Goal: Check status: Check status

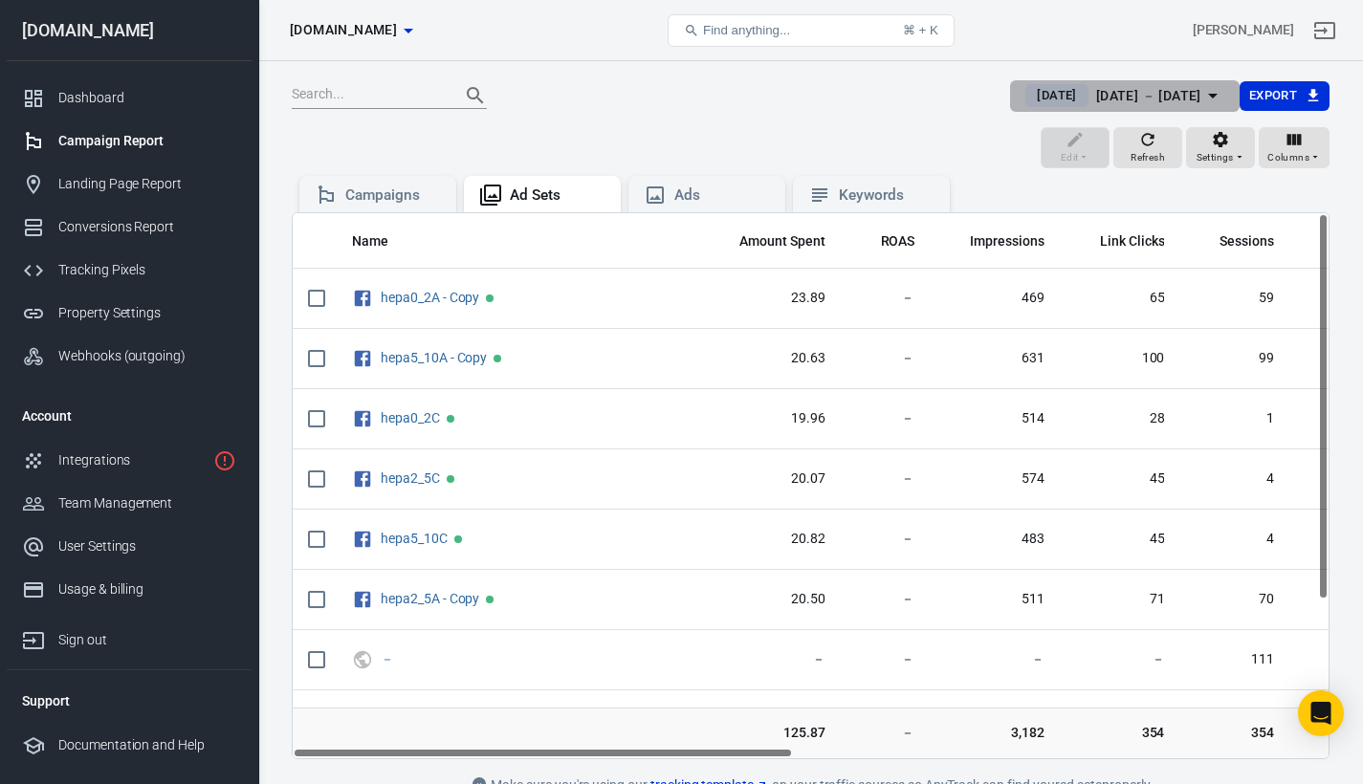
click at [1029, 93] on span "[DATE]" at bounding box center [1056, 95] width 55 height 19
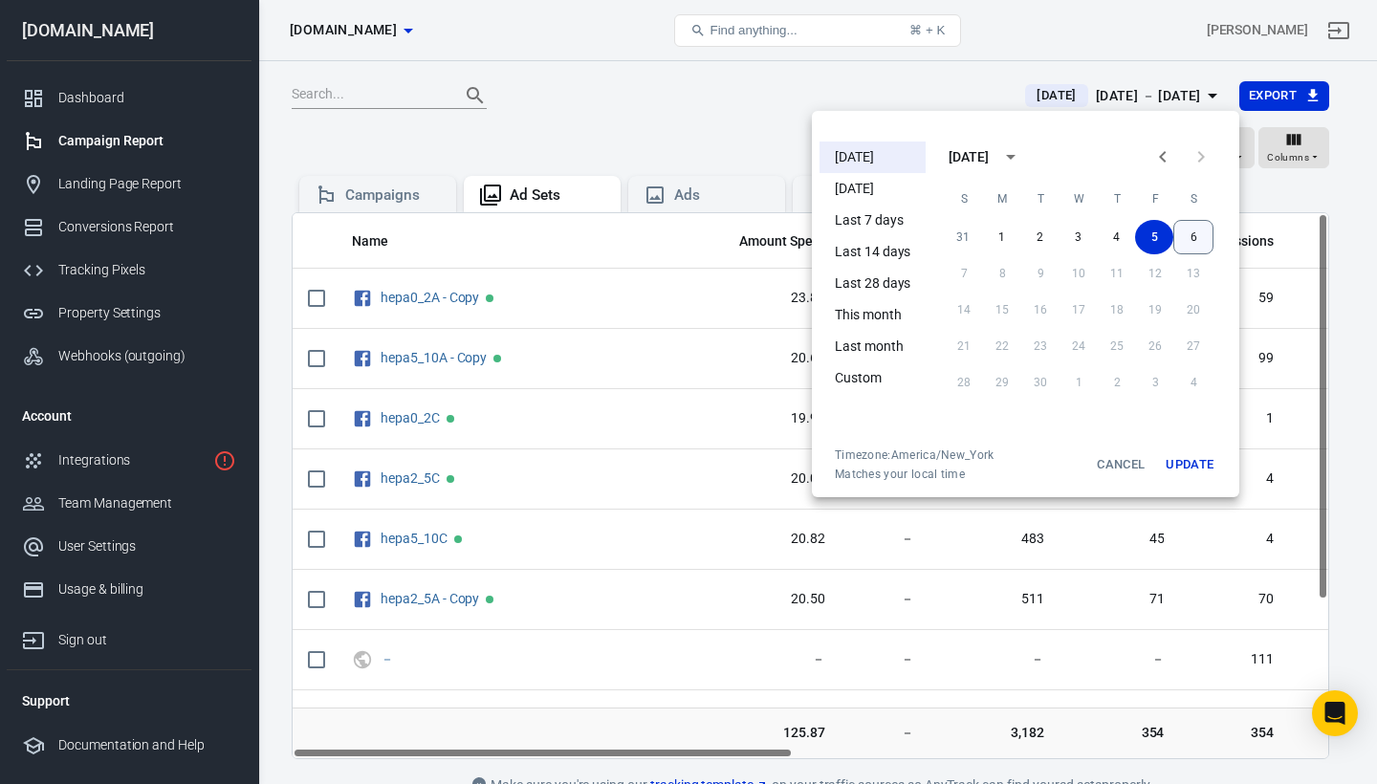
click at [1195, 235] on button "6" at bounding box center [1193, 237] width 40 height 34
click at [1163, 235] on button "5" at bounding box center [1155, 237] width 38 height 34
click at [978, 86] on div at bounding box center [688, 392] width 1377 height 784
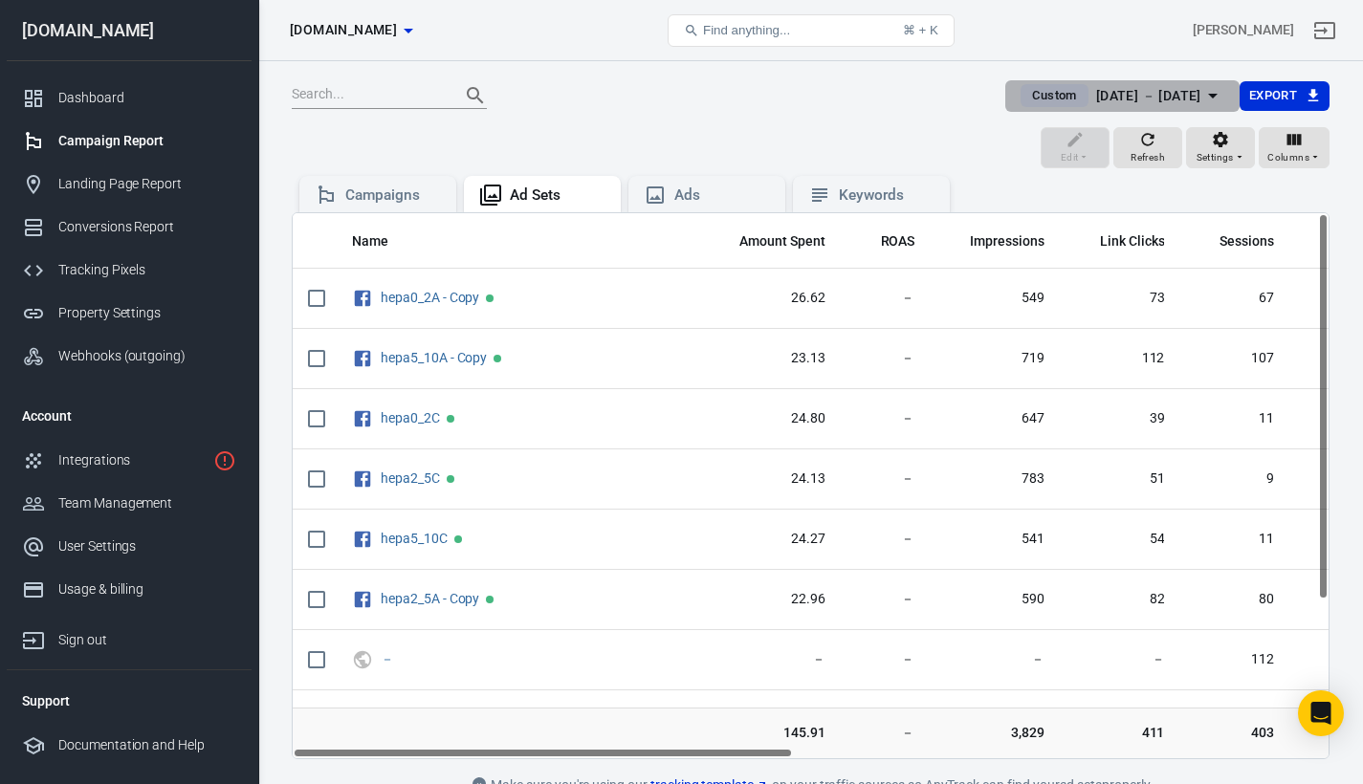
click at [1024, 90] on span "Custom" at bounding box center [1053, 95] width 59 height 19
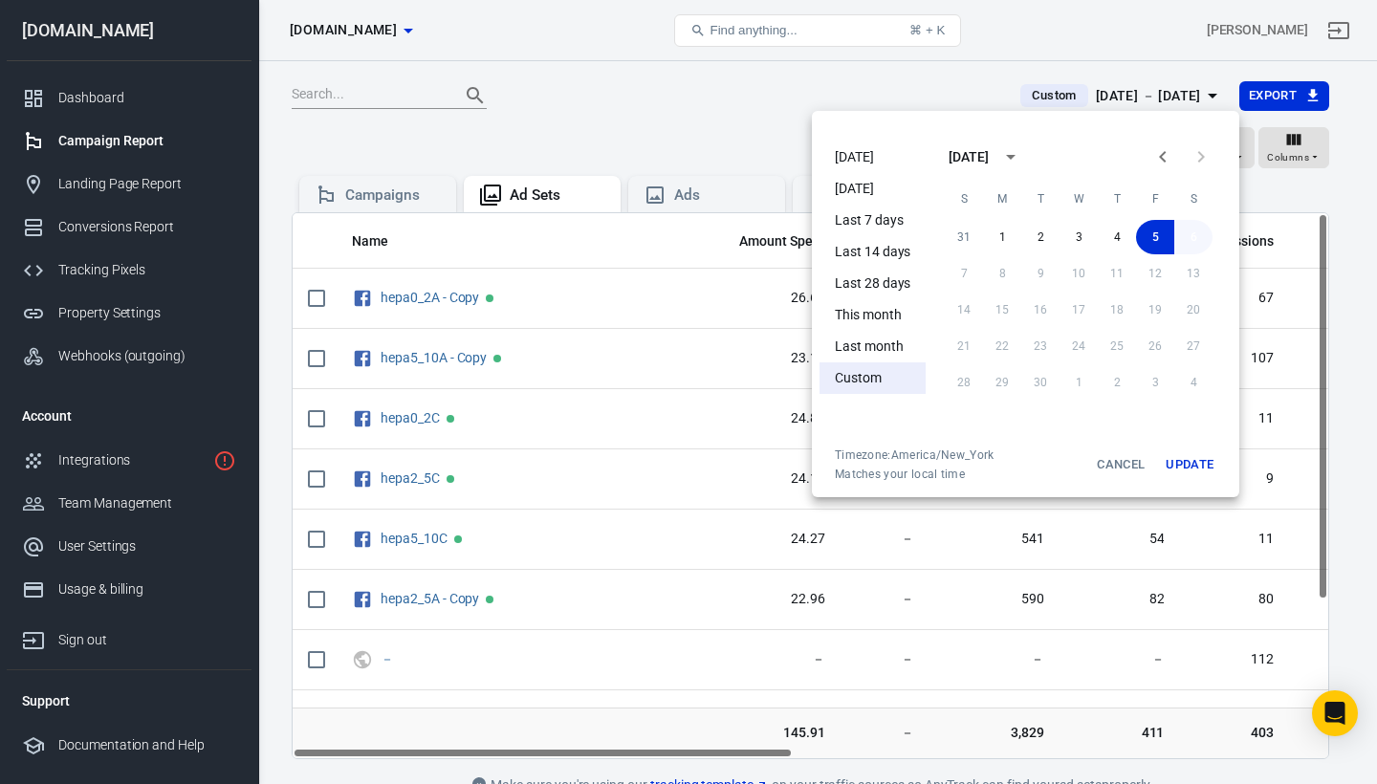
click at [1186, 233] on button "6" at bounding box center [1193, 237] width 38 height 34
click at [1207, 466] on button "Update" at bounding box center [1189, 465] width 61 height 34
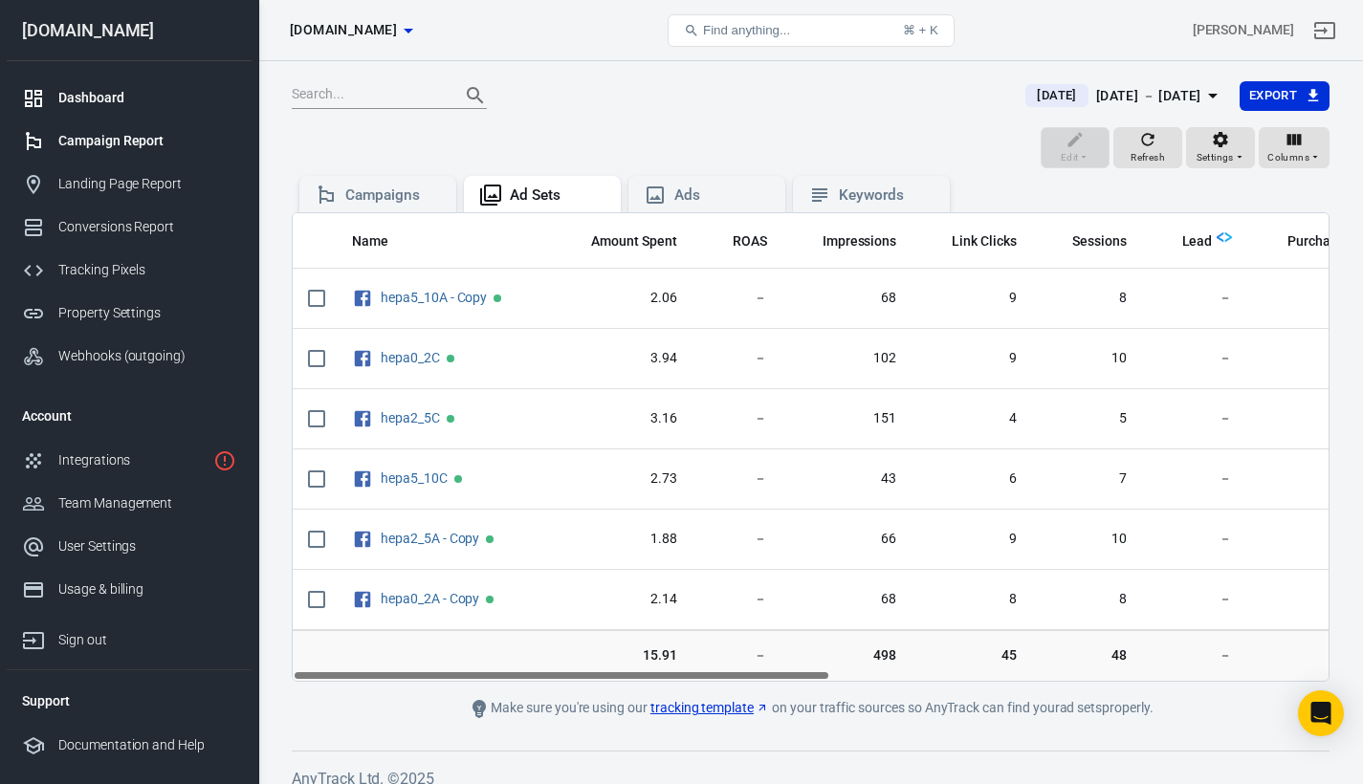
click at [90, 103] on div "Dashboard" at bounding box center [147, 98] width 178 height 20
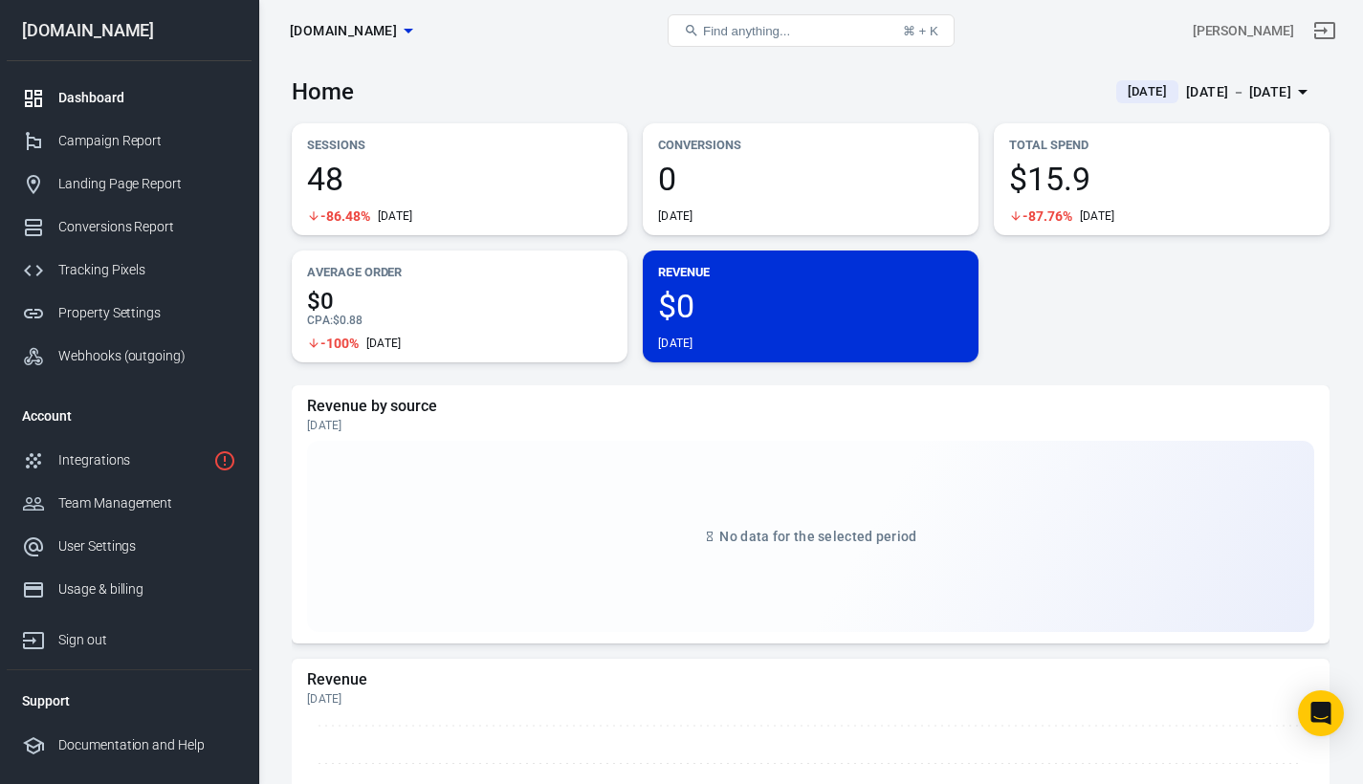
click at [1125, 92] on span "[DATE]" at bounding box center [1147, 91] width 55 height 19
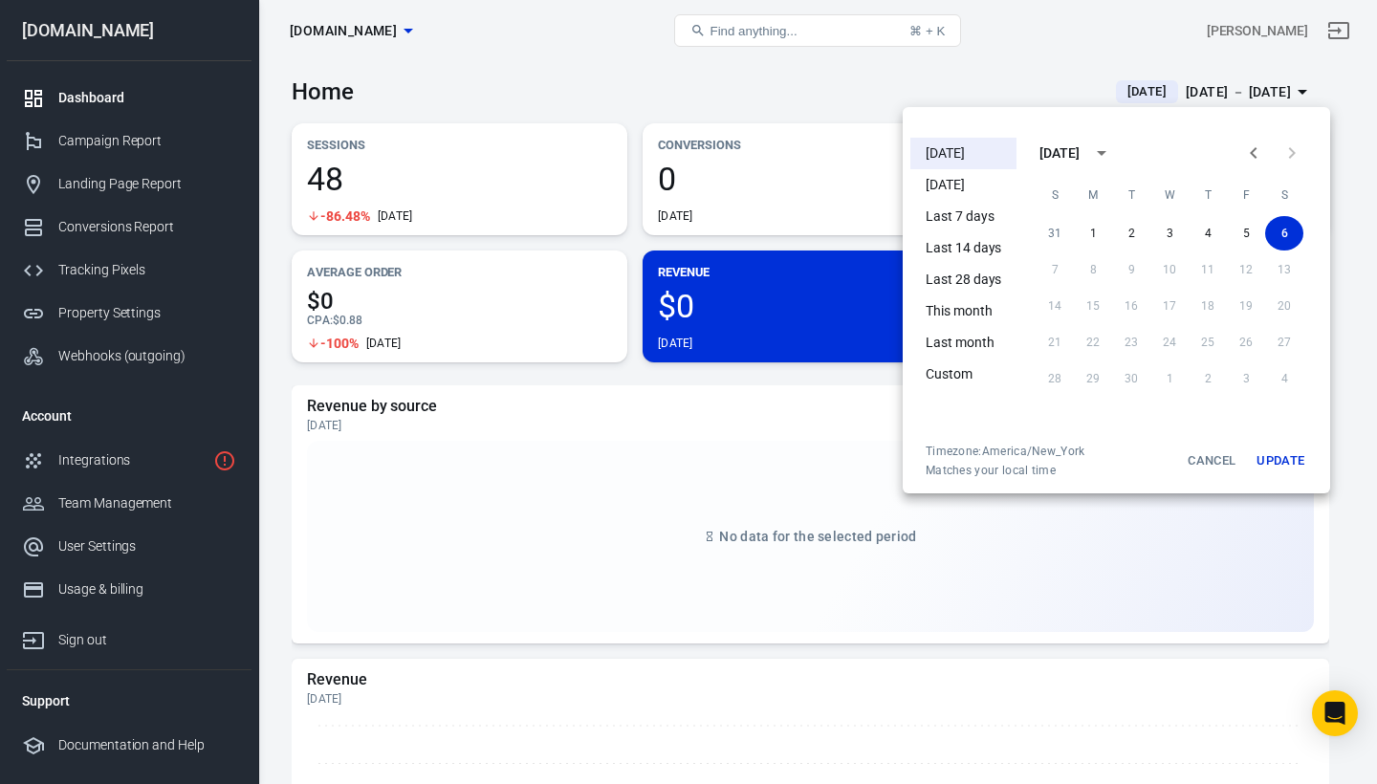
click at [959, 215] on li "Last 7 days" at bounding box center [963, 217] width 106 height 32
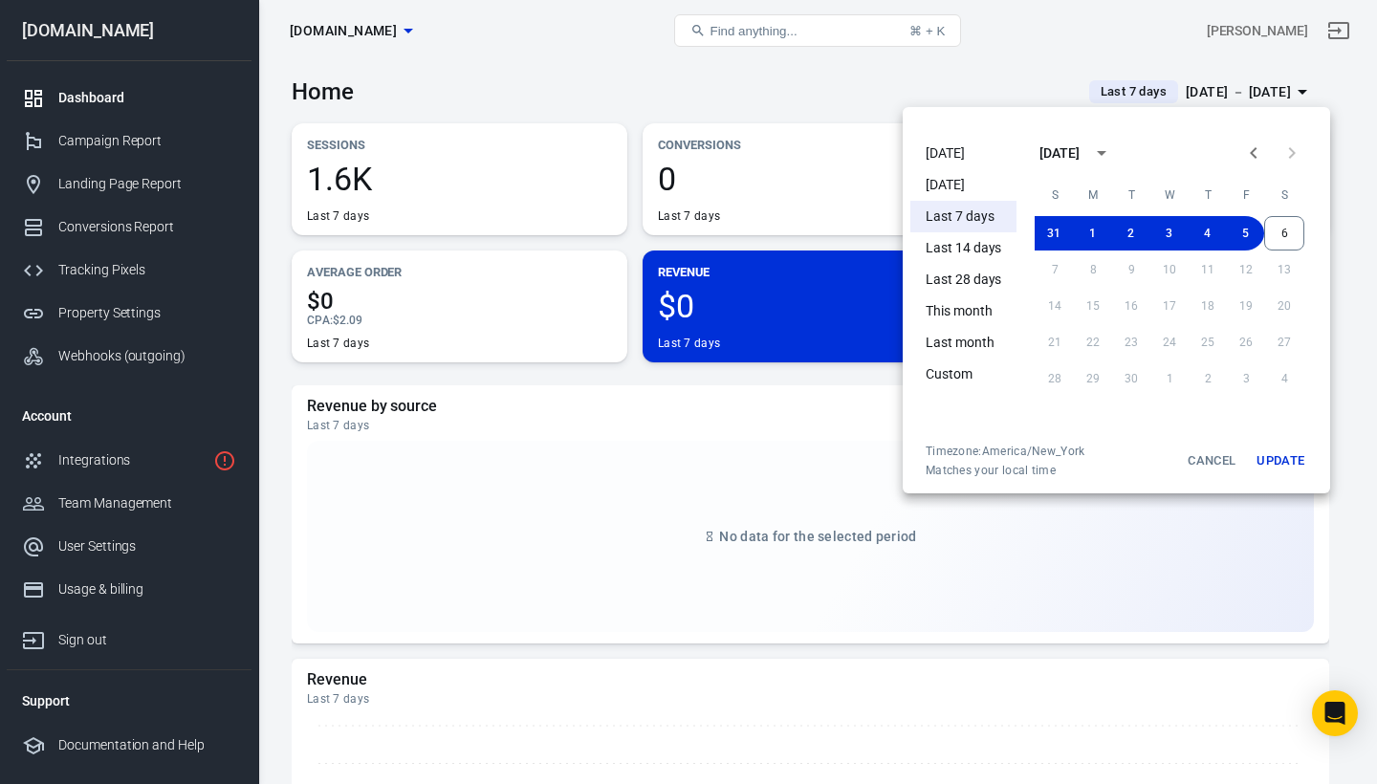
click at [949, 67] on div at bounding box center [688, 392] width 1377 height 784
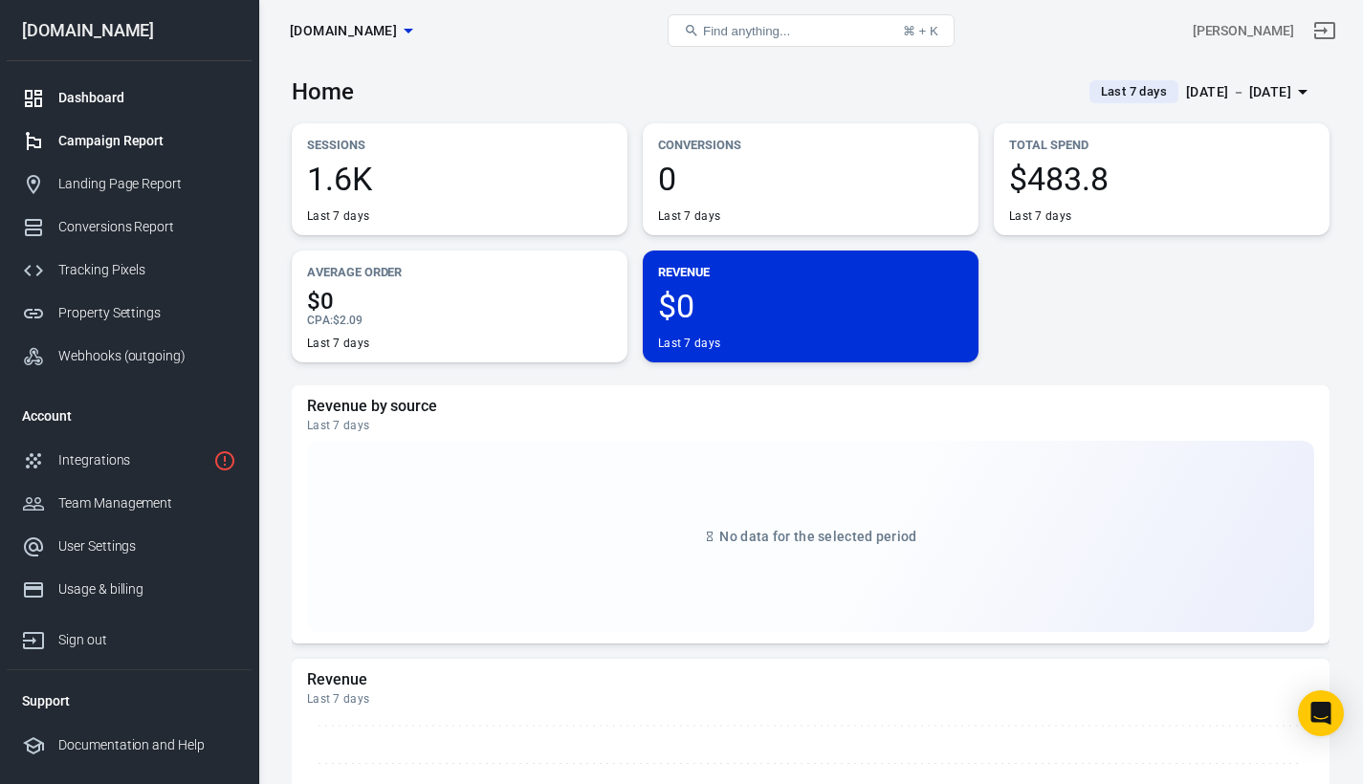
click at [152, 135] on div "Campaign Report" at bounding box center [147, 141] width 178 height 20
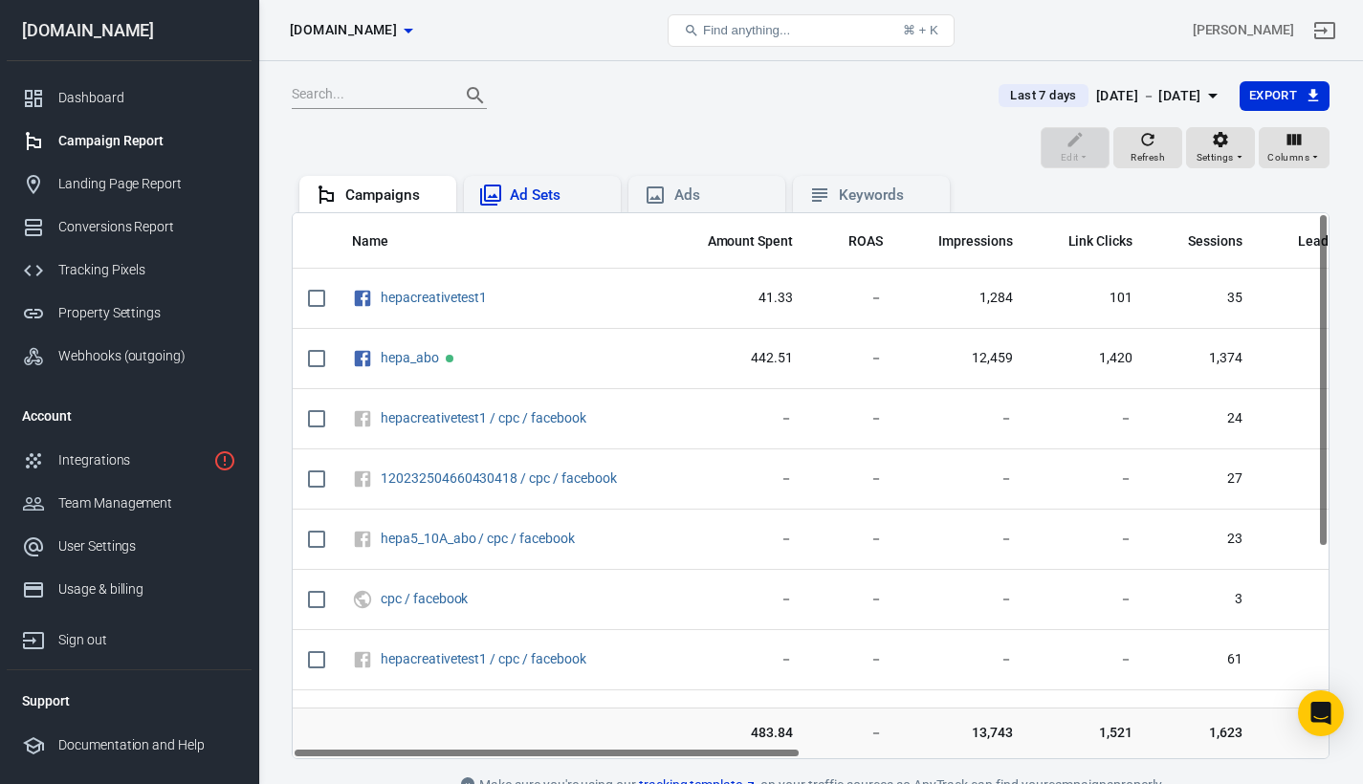
click at [572, 197] on div "Ad Sets" at bounding box center [558, 196] width 96 height 20
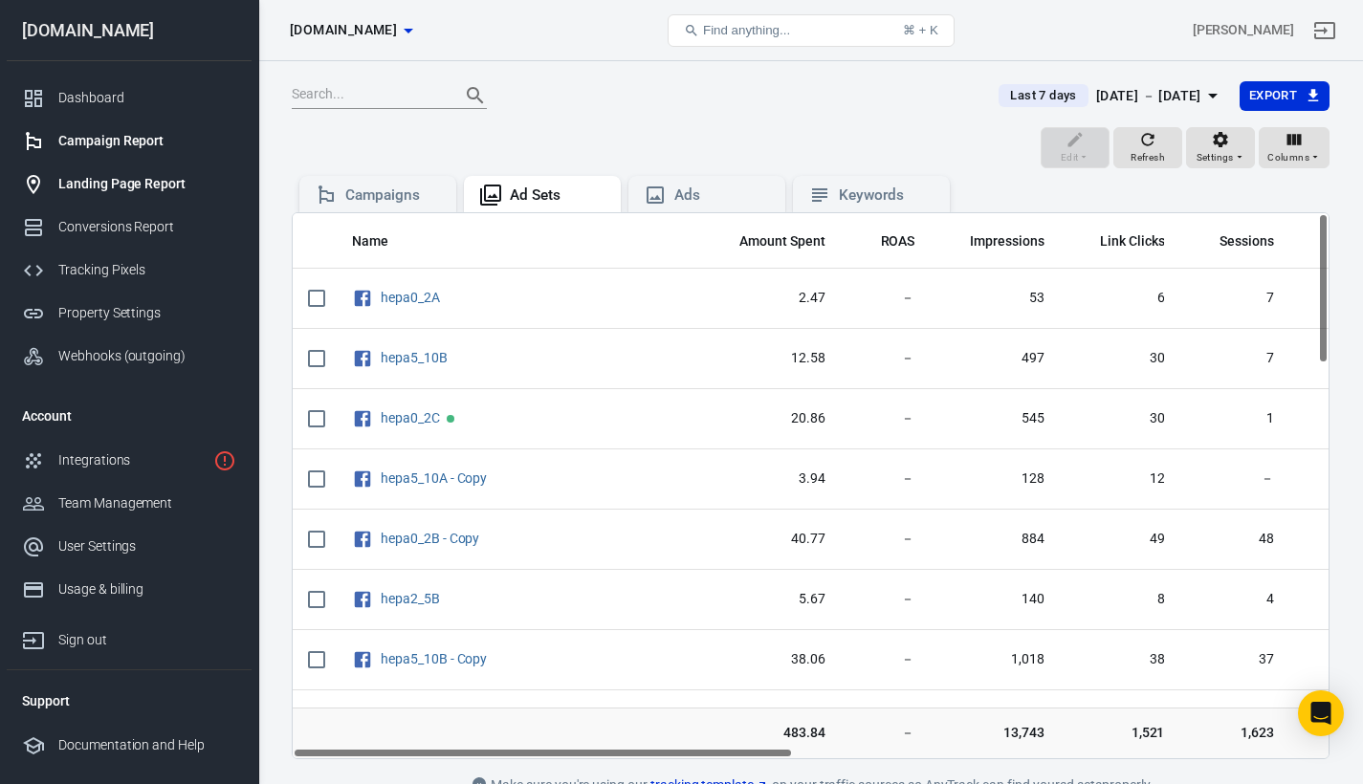
click at [149, 184] on div "Landing Page Report" at bounding box center [147, 184] width 178 height 20
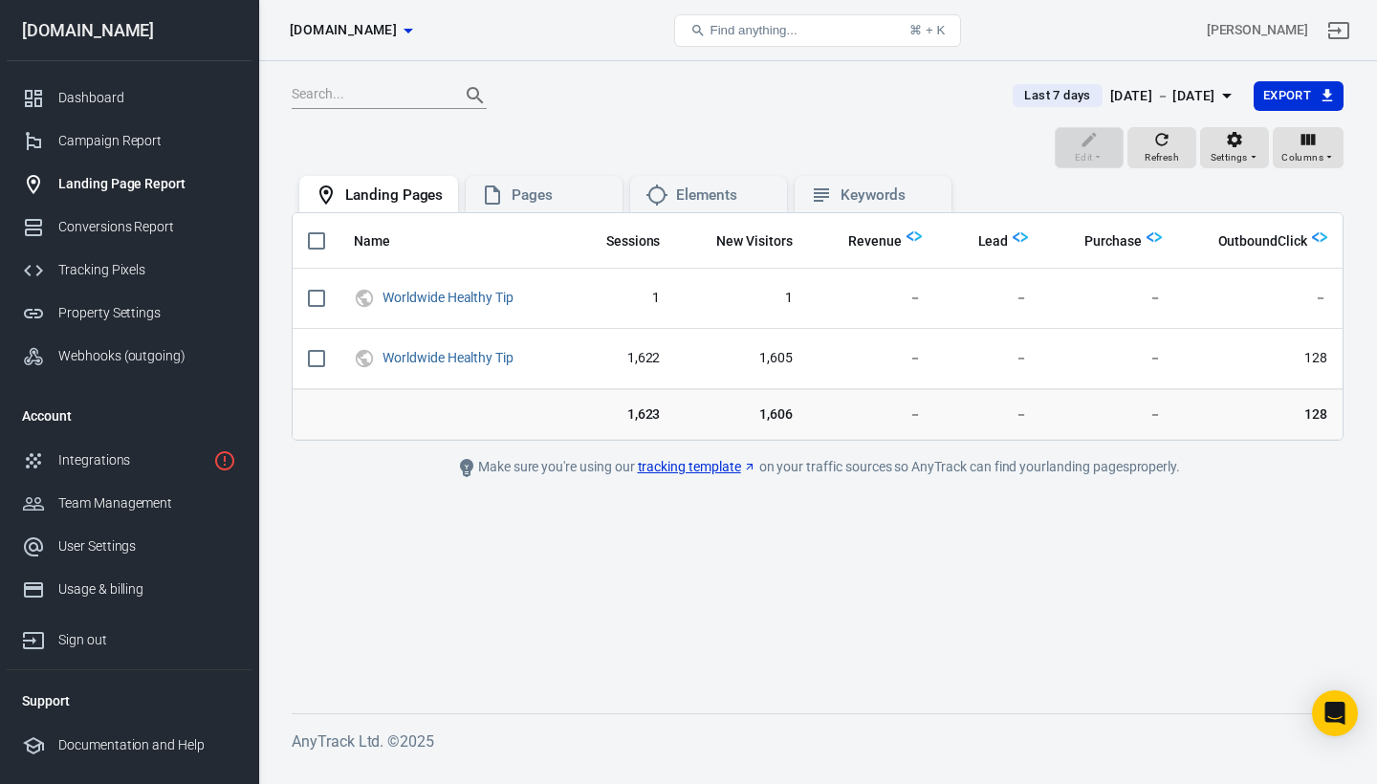
click at [1017, 97] on span "Last 7 days" at bounding box center [1057, 95] width 81 height 19
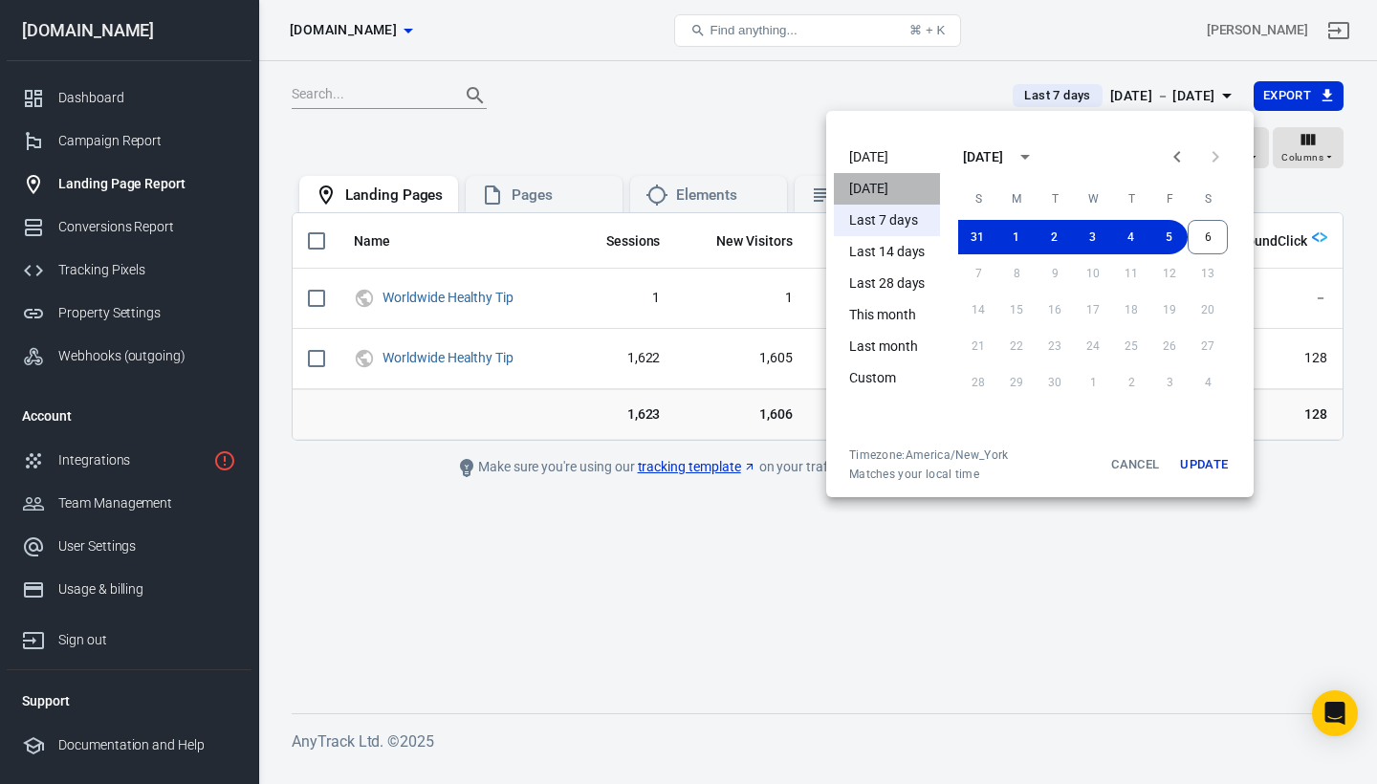
click at [882, 184] on li "[DATE]" at bounding box center [887, 189] width 106 height 32
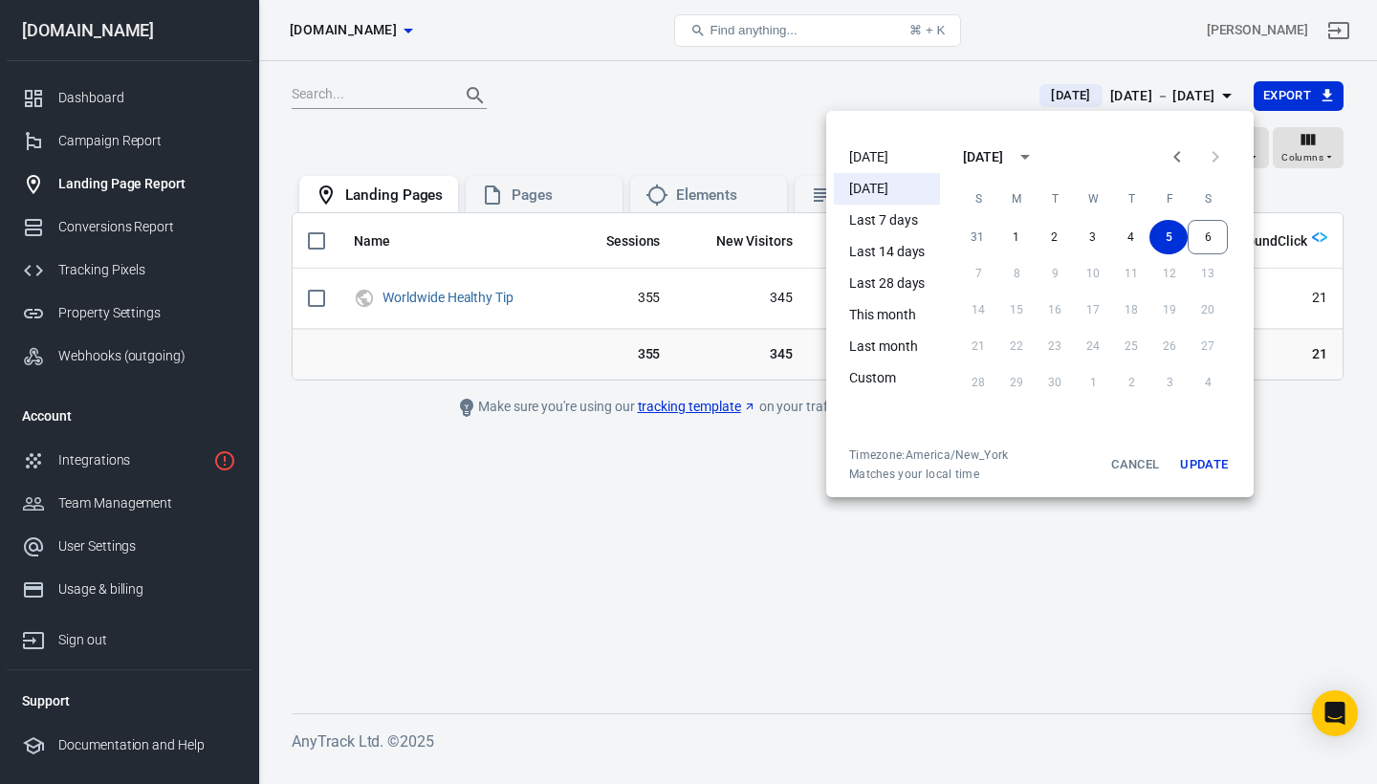
click at [858, 77] on div at bounding box center [688, 392] width 1377 height 784
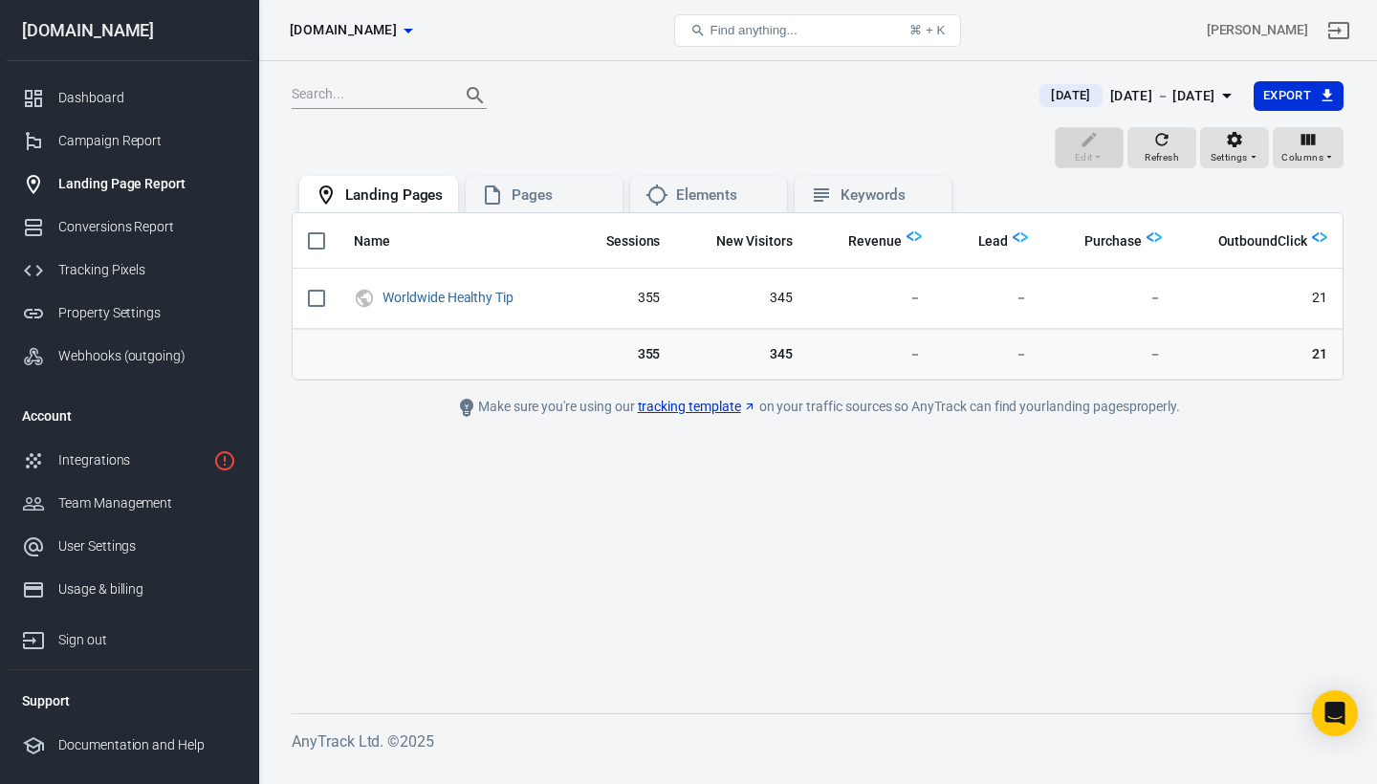
click at [1043, 100] on span "[DATE]" at bounding box center [1070, 95] width 55 height 19
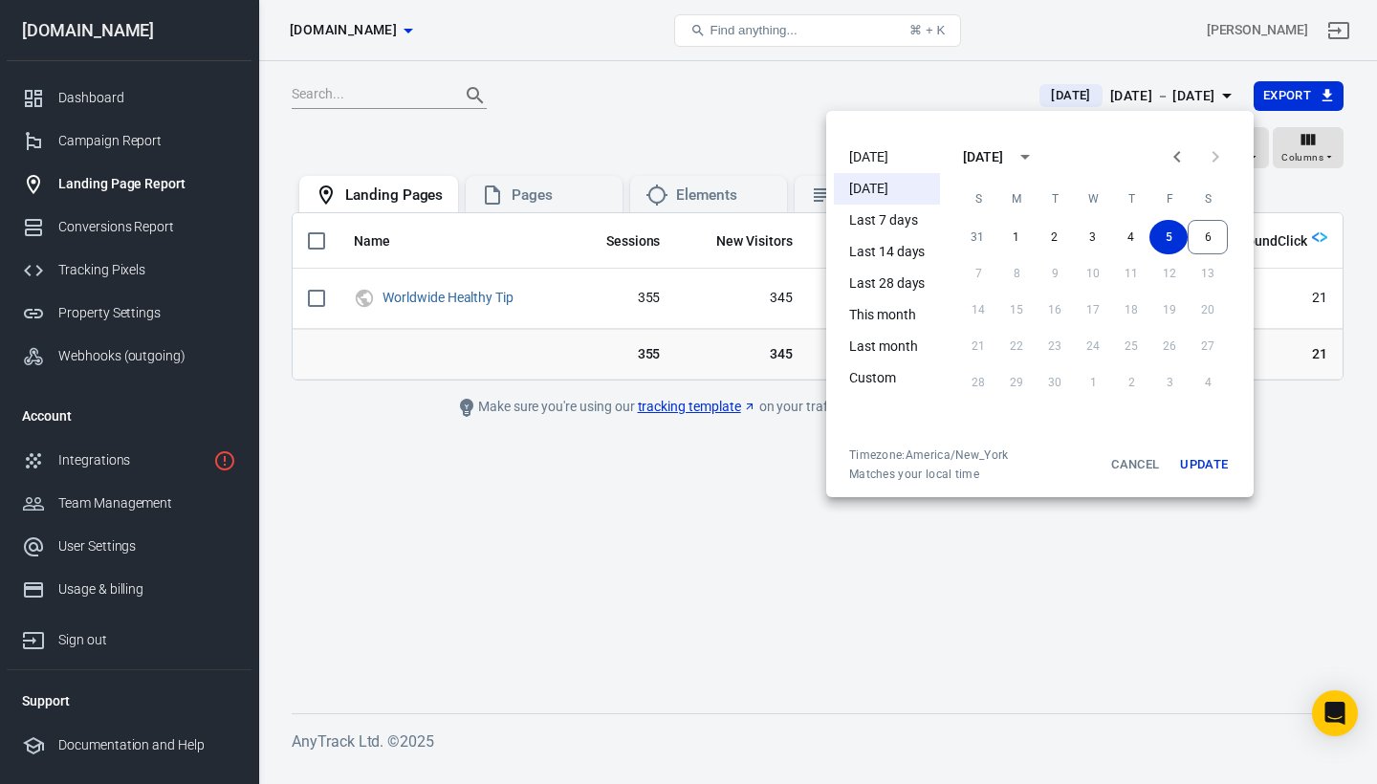
click at [865, 155] on li "[DATE]" at bounding box center [887, 158] width 106 height 32
click at [689, 111] on div at bounding box center [688, 392] width 1377 height 784
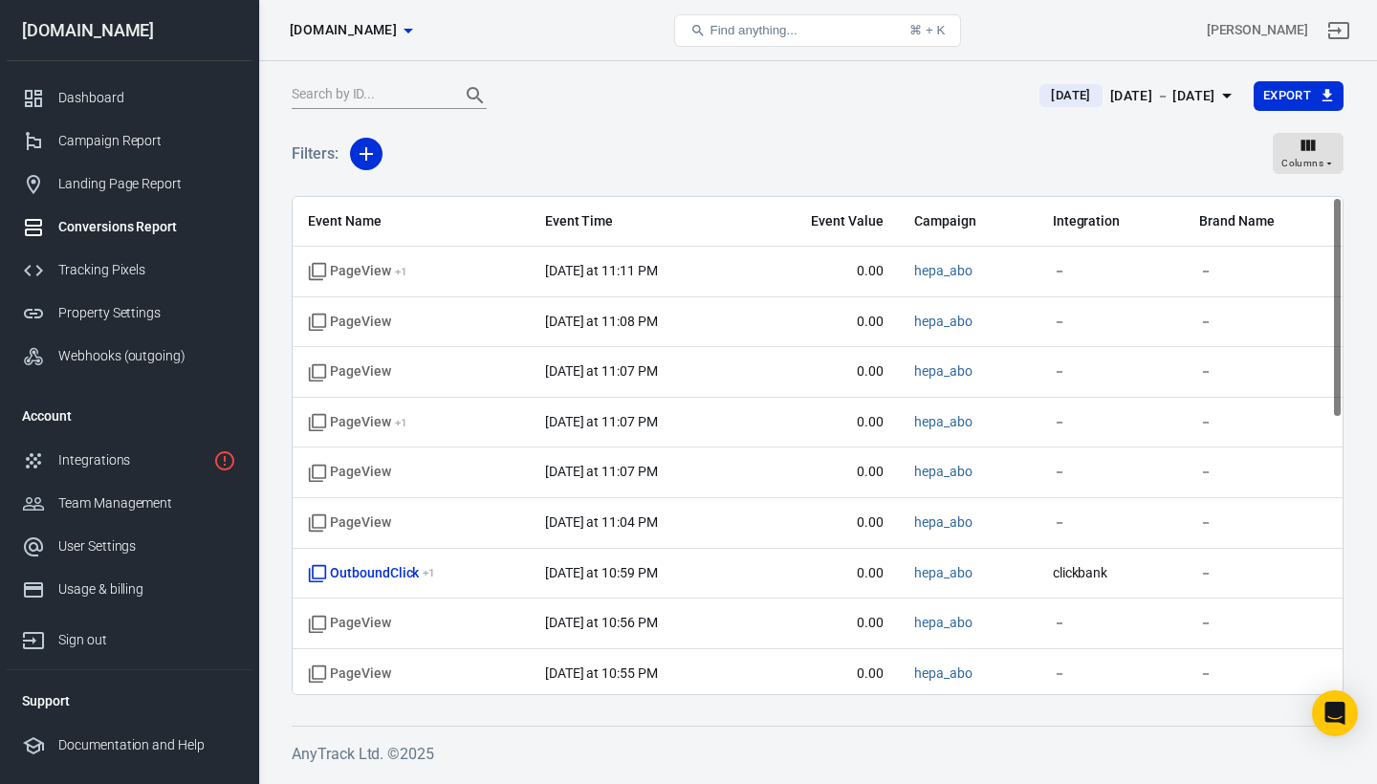
click at [148, 221] on div "Conversions Report" at bounding box center [147, 227] width 178 height 20
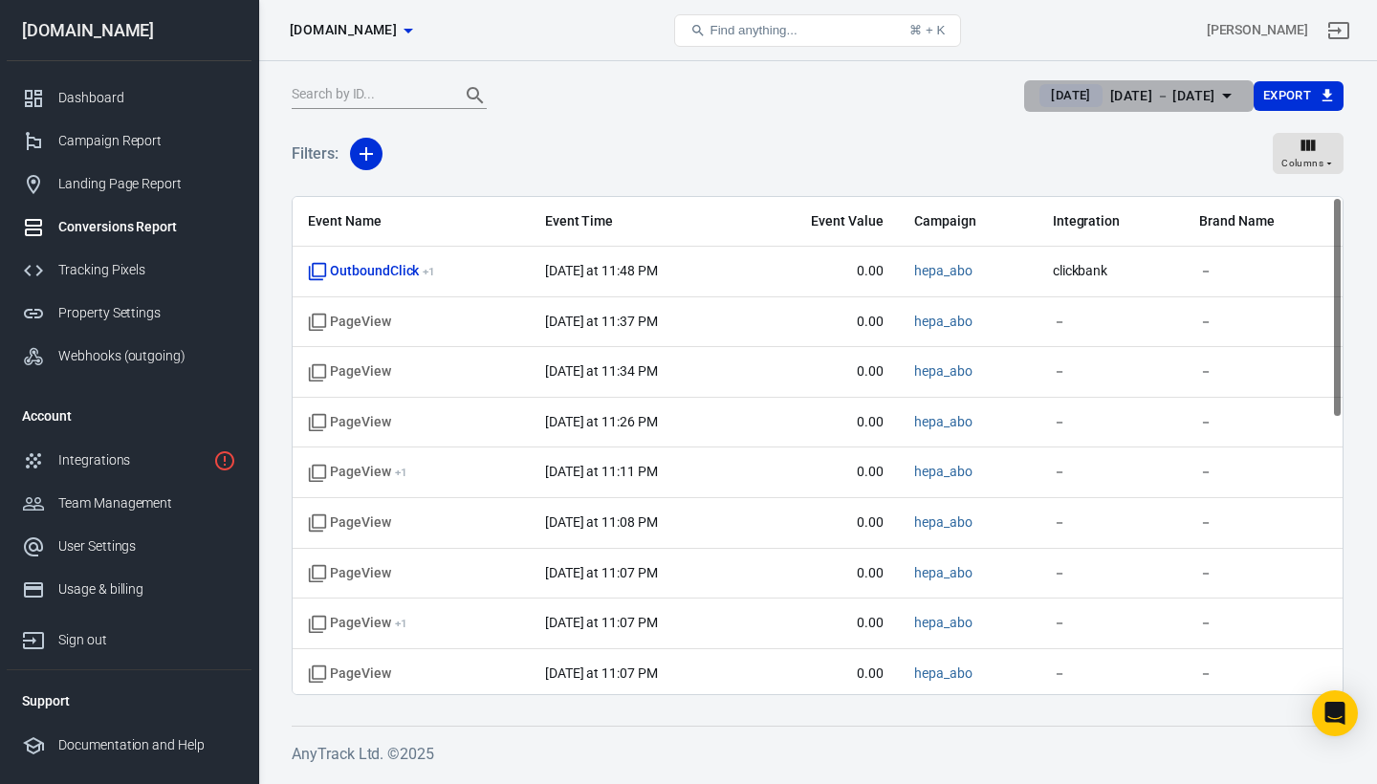
click at [1043, 93] on span "[DATE]" at bounding box center [1070, 95] width 55 height 19
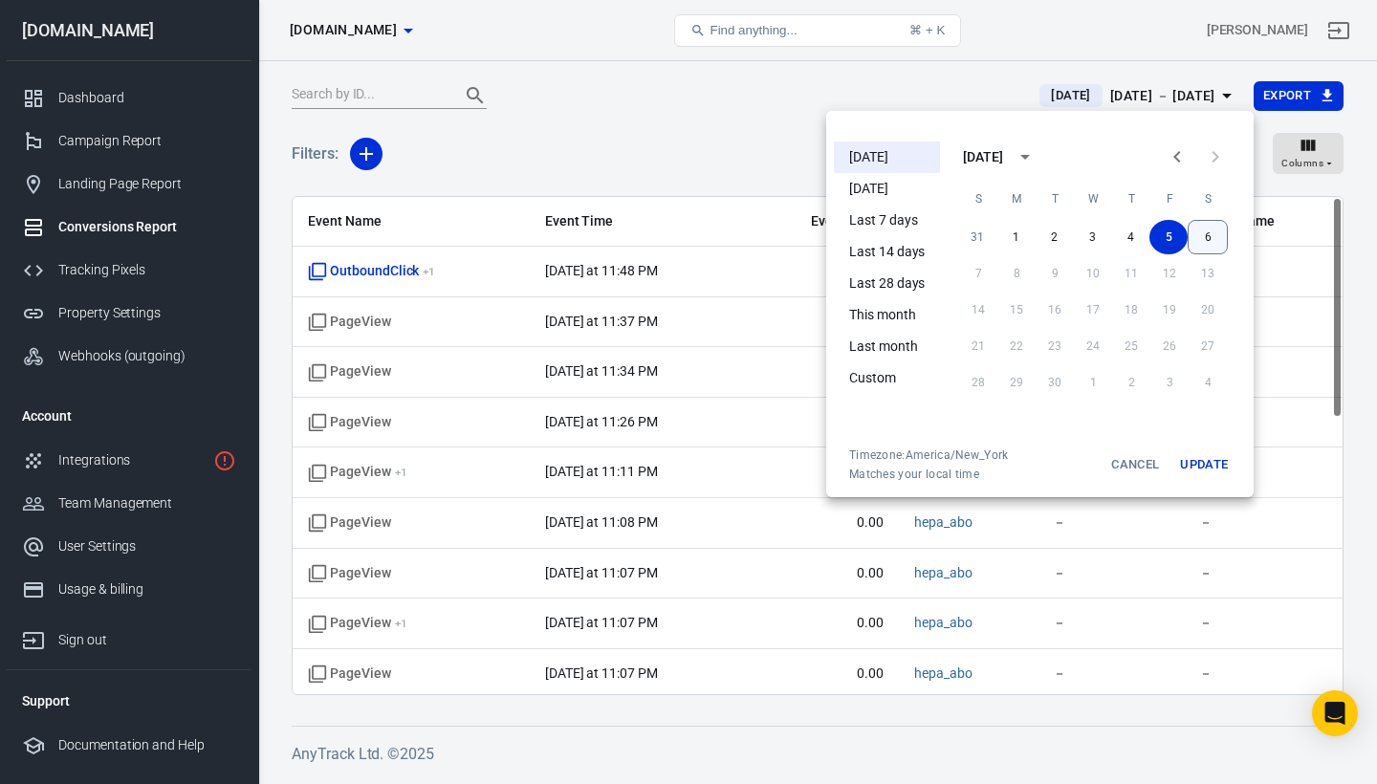
click at [1207, 235] on button "6" at bounding box center [1208, 237] width 40 height 34
click at [1207, 234] on button "6" at bounding box center [1208, 237] width 38 height 34
click at [1214, 456] on button "Update" at bounding box center [1203, 465] width 61 height 34
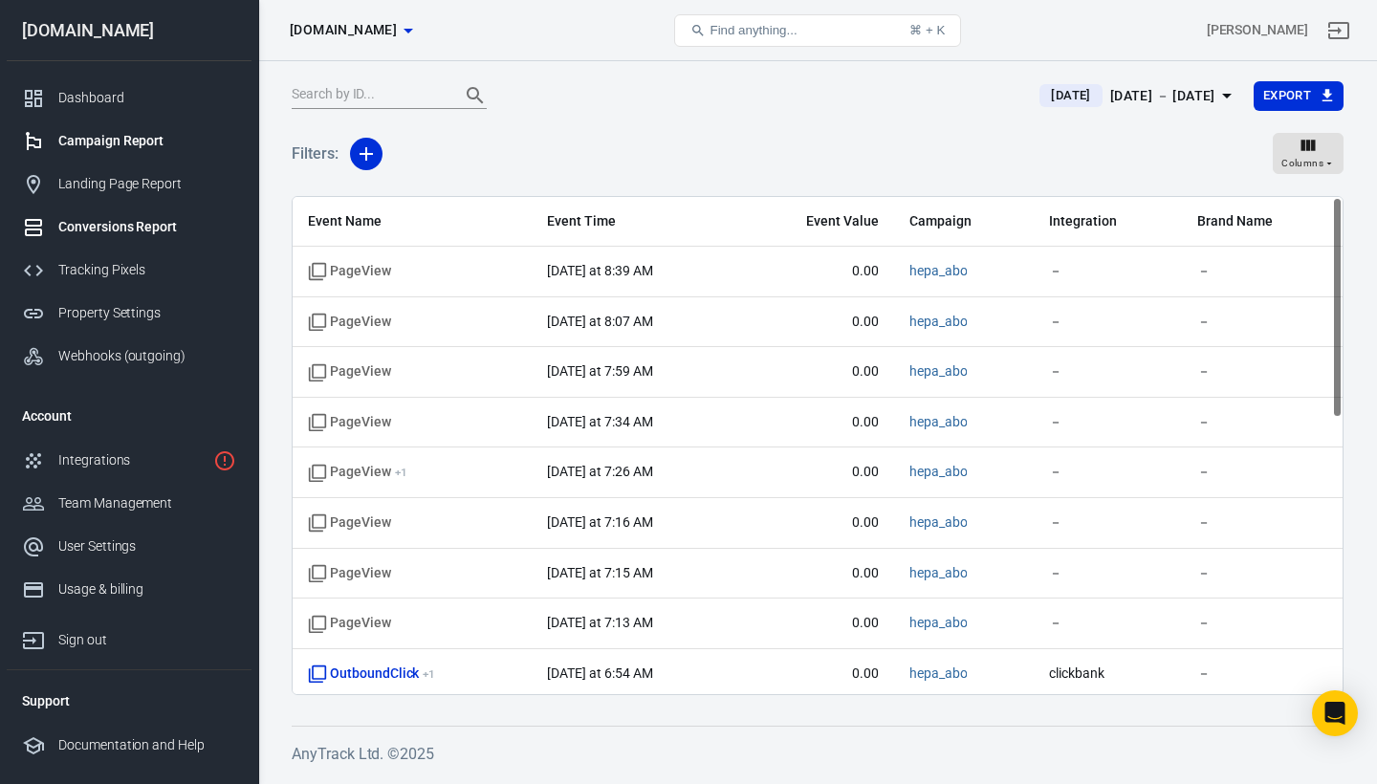
click at [127, 143] on div "Campaign Report" at bounding box center [147, 141] width 178 height 20
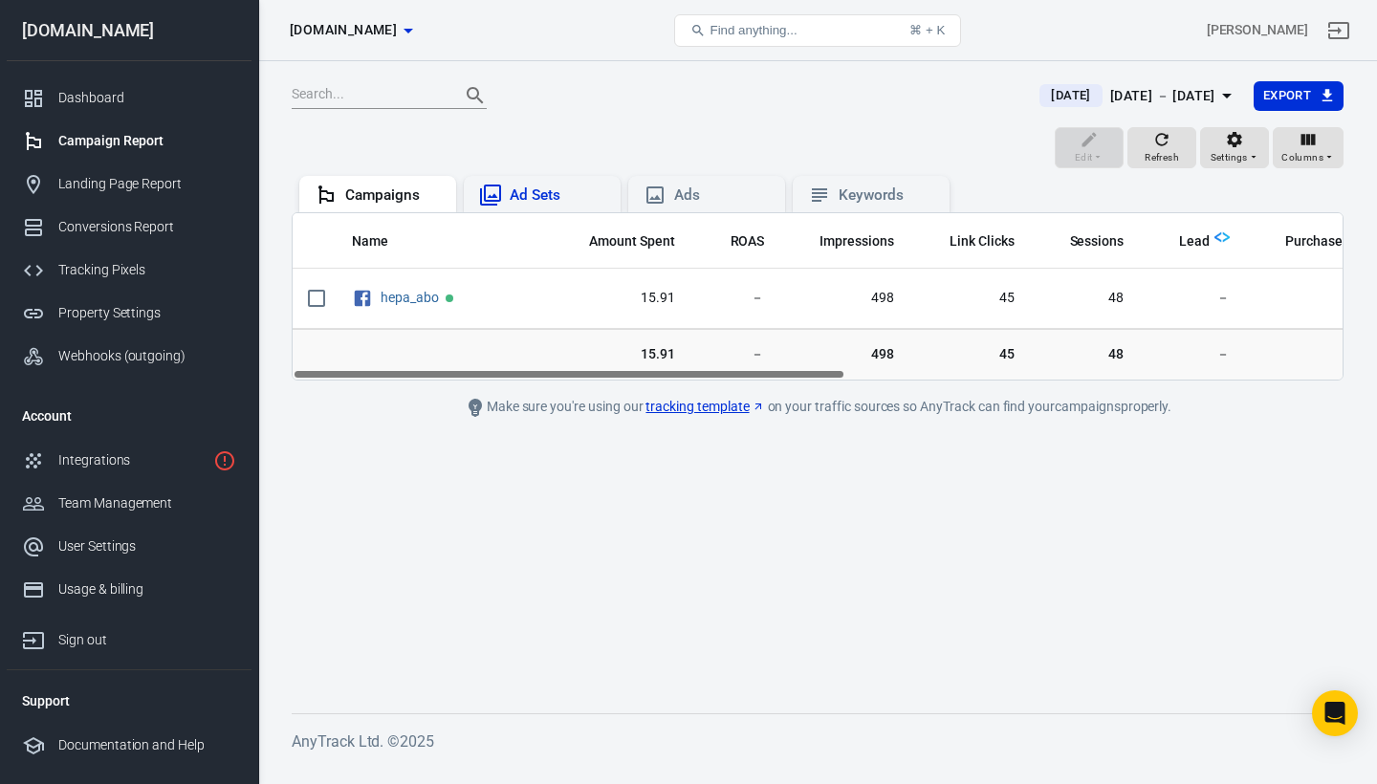
click at [528, 188] on div "Ad Sets" at bounding box center [558, 196] width 96 height 20
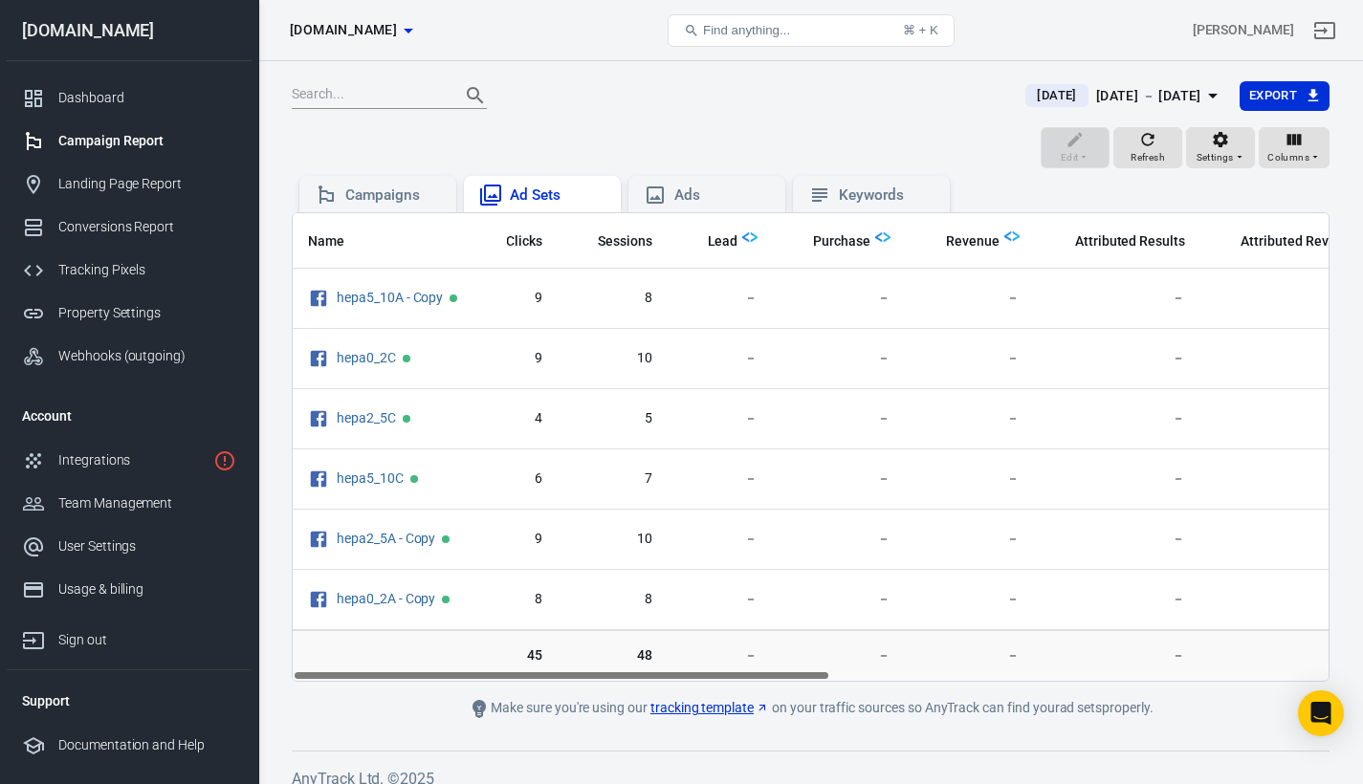
click at [1303, 674] on tr "15.91 － 498 45 48 － － － － － 5 － －" at bounding box center [823, 656] width 2010 height 52
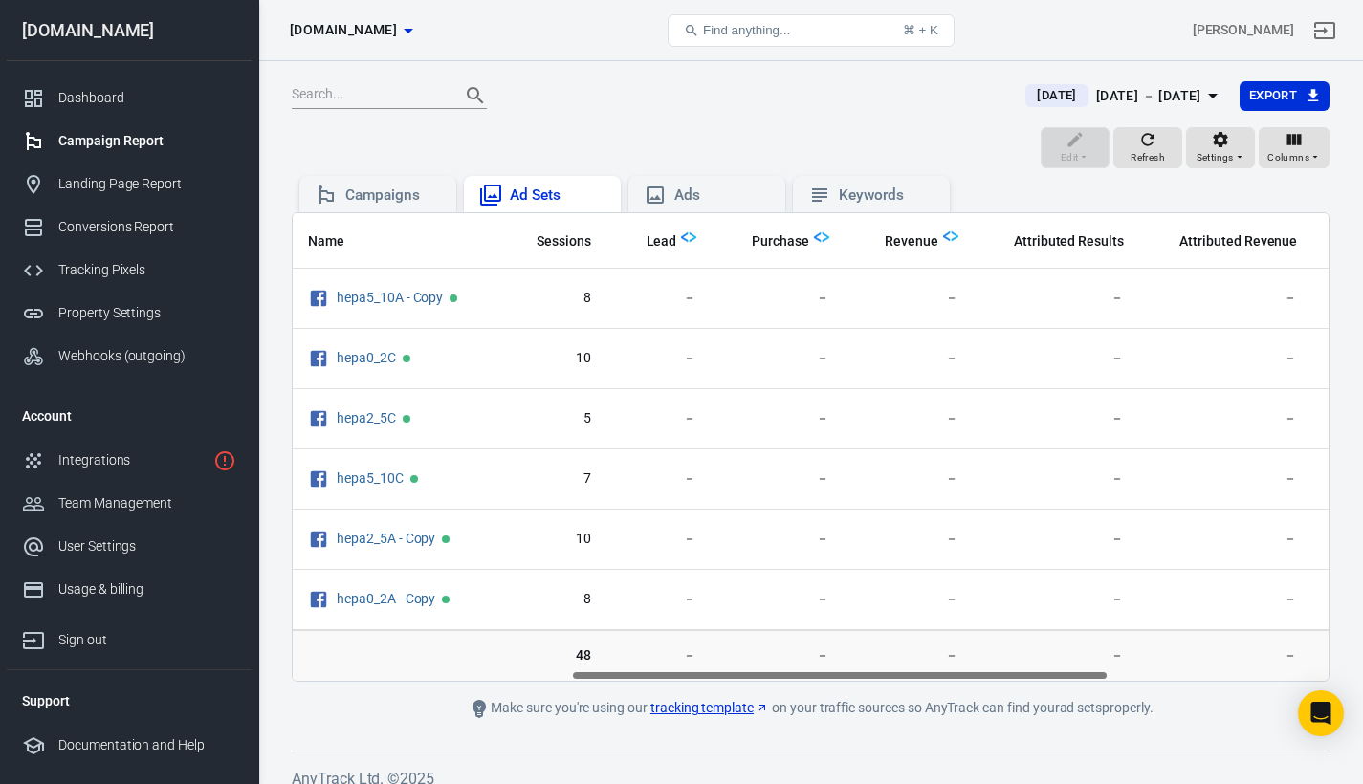
scroll to position [0, 958]
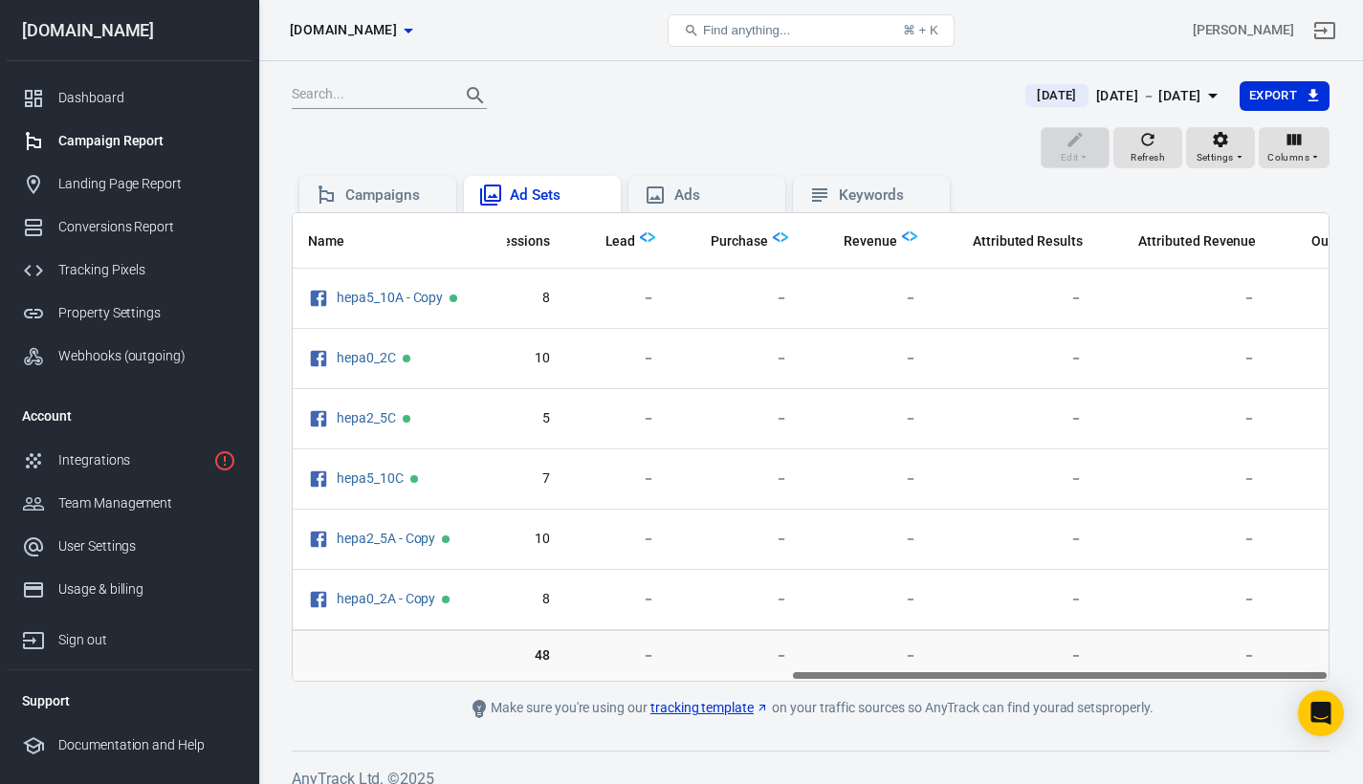
click at [311, 680] on td "scrollable content" at bounding box center [400, 656] width 214 height 52
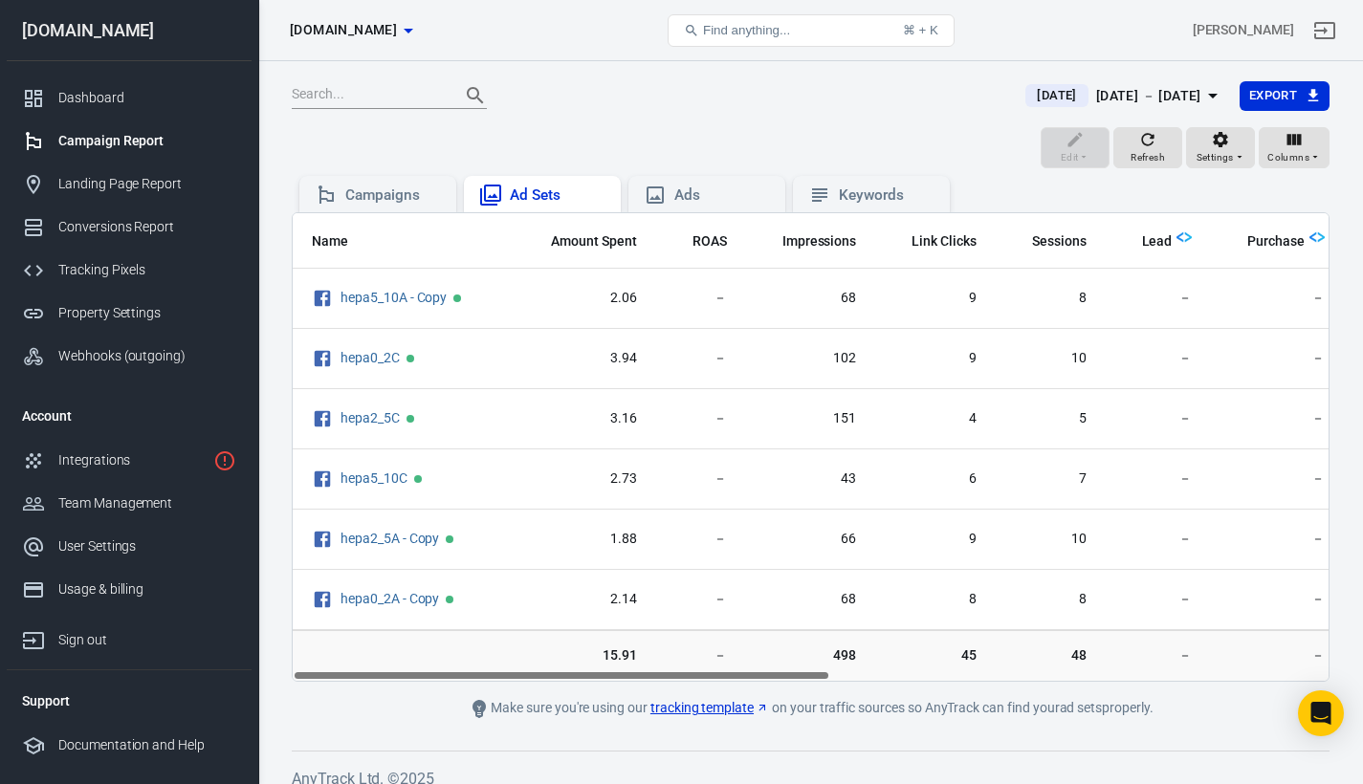
scroll to position [0, 0]
